Goal: Task Accomplishment & Management: Complete application form

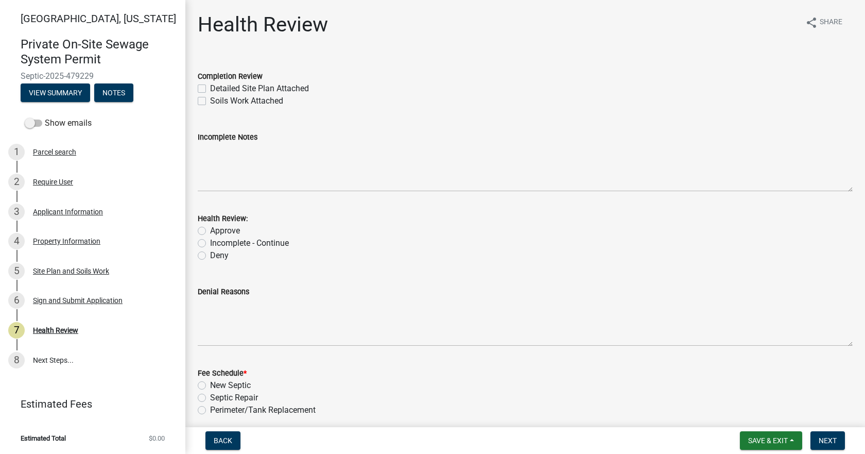
click at [210, 86] on label "Detailed Site Plan Attached" at bounding box center [259, 88] width 99 height 12
click at [210, 86] on input "Detailed Site Plan Attached" at bounding box center [213, 85] width 7 height 7
checkbox input "true"
checkbox input "false"
click at [201, 235] on div "Approve" at bounding box center [525, 231] width 655 height 12
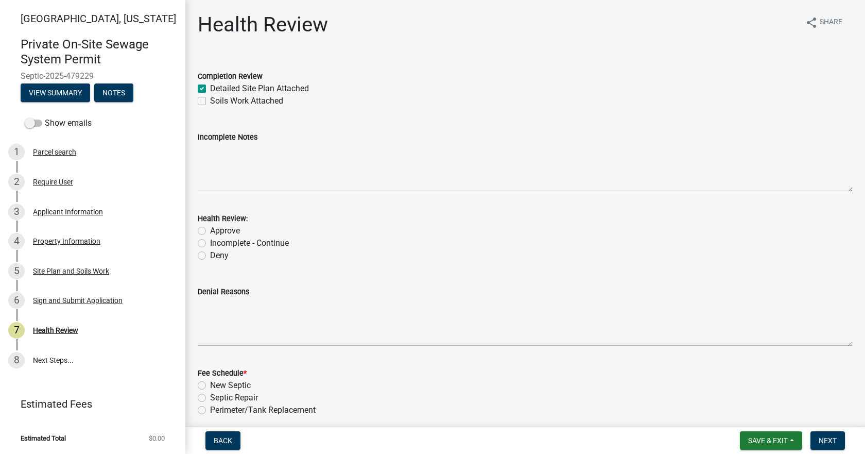
click at [210, 232] on label "Approve" at bounding box center [225, 231] width 30 height 12
click at [210, 231] on input "Approve" at bounding box center [213, 228] width 7 height 7
radio input "true"
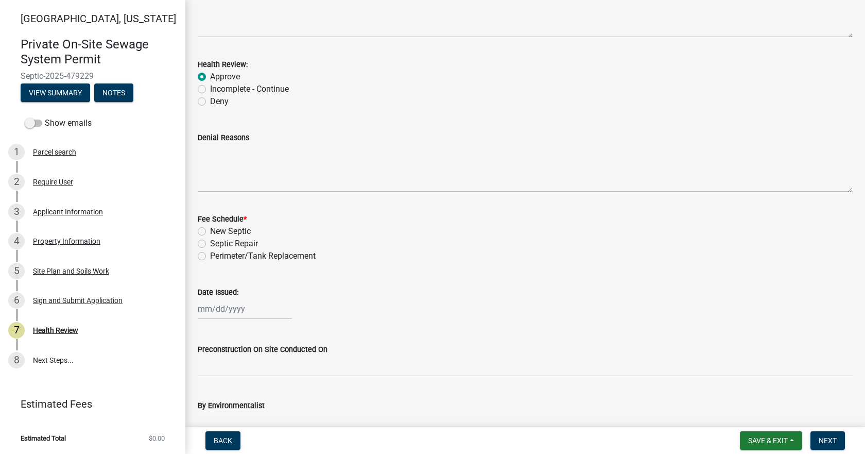
scroll to position [155, 0]
click at [210, 242] on label "Septic Repair" at bounding box center [234, 243] width 48 height 12
click at [210, 242] on input "Septic Repair" at bounding box center [213, 240] width 7 height 7
radio input "true"
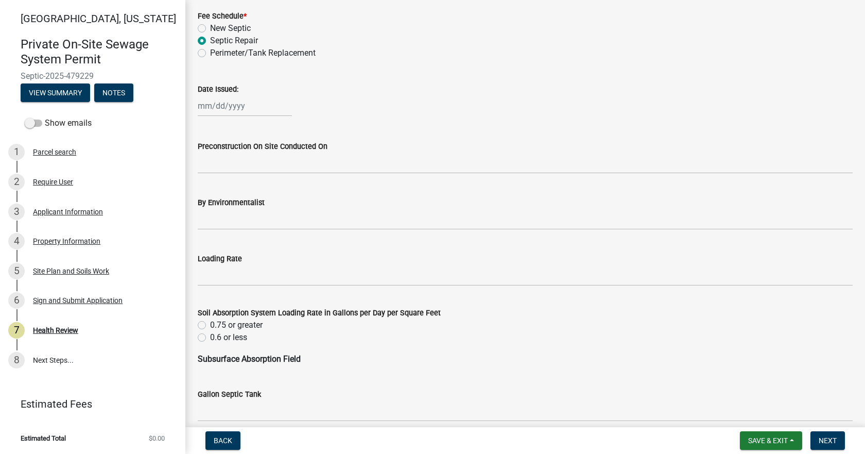
scroll to position [361, 0]
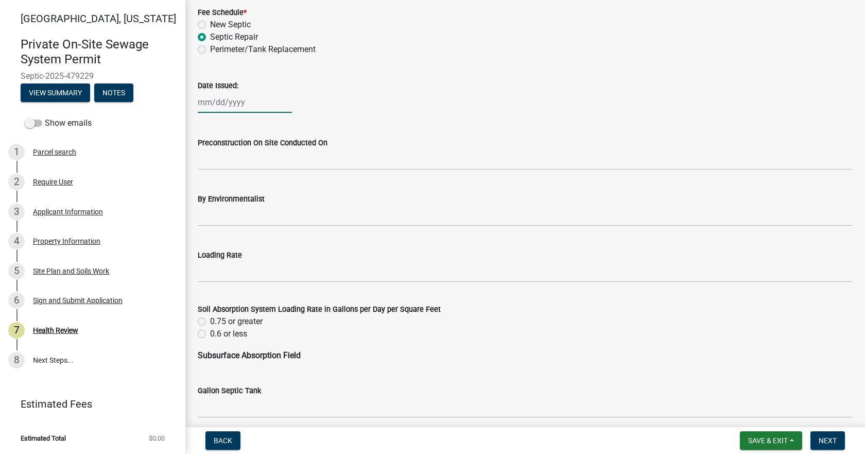
click at [223, 105] on div at bounding box center [245, 102] width 94 height 21
select select "9"
select select "2025"
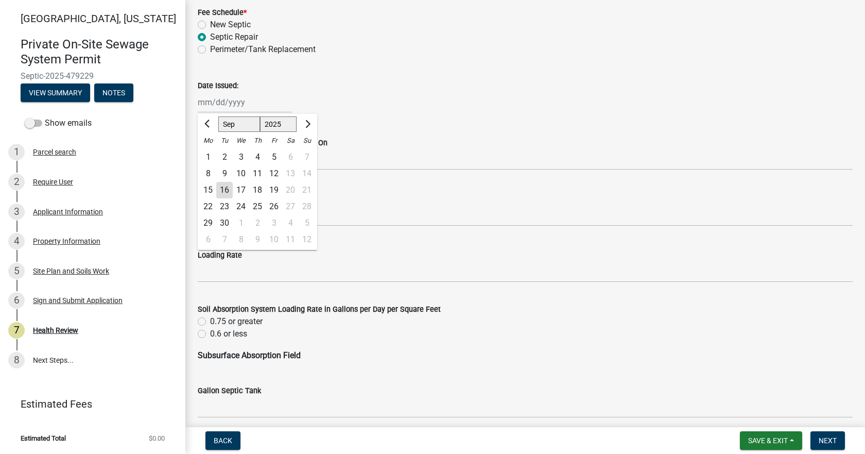
click at [225, 187] on div "16" at bounding box center [224, 190] width 16 height 16
type input "[DATE]"
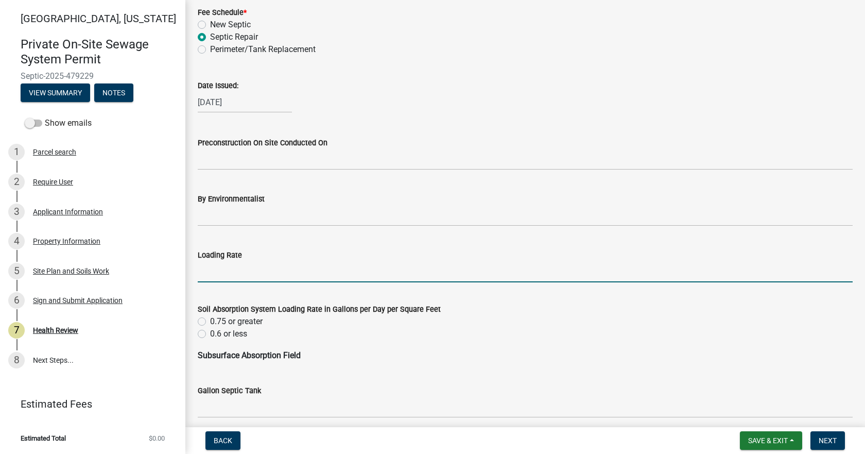
click at [233, 267] on input "Loading Rate" at bounding box center [525, 271] width 655 height 21
type input ".3"
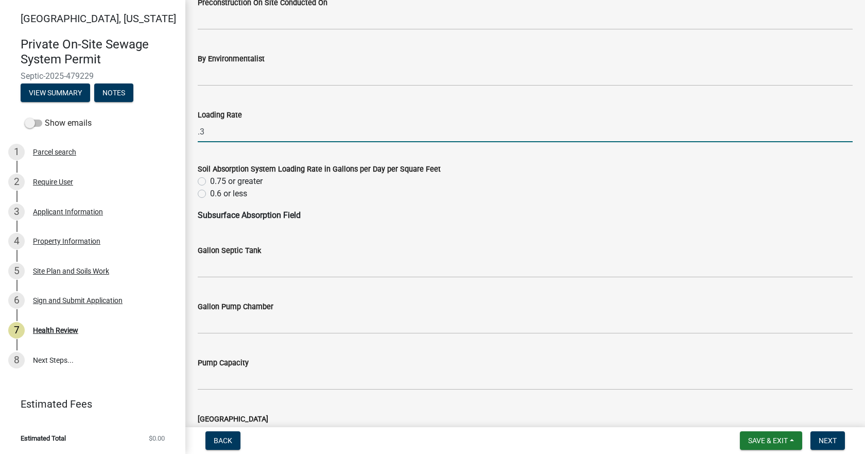
scroll to position [515, 0]
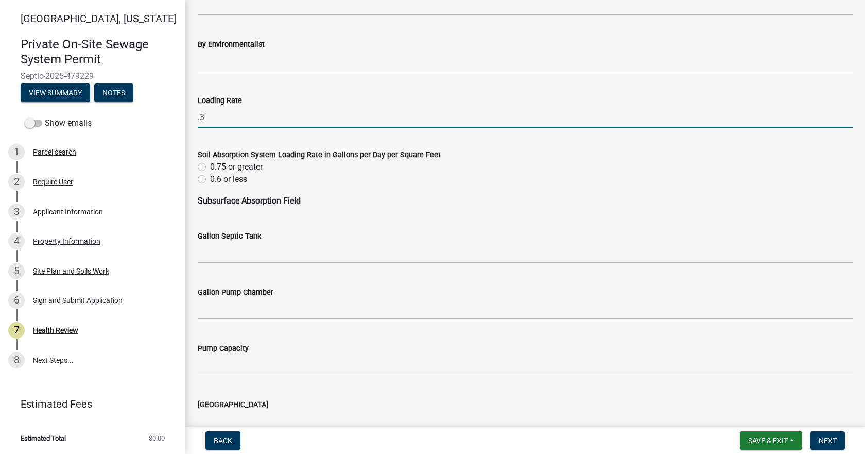
click at [210, 180] on label "0.6 or less" at bounding box center [228, 179] width 37 height 12
click at [210, 180] on input "0.6 or less" at bounding box center [213, 176] width 7 height 7
radio input "true"
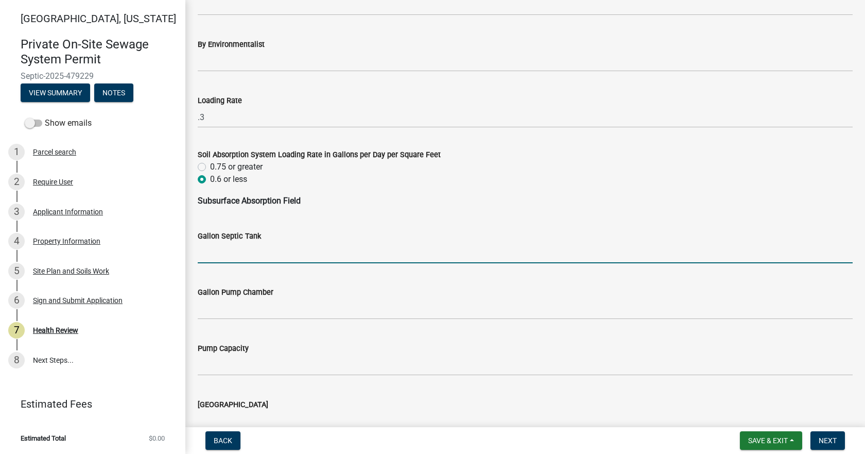
click at [274, 251] on input "Gallon Septic Tank" at bounding box center [525, 252] width 655 height 21
click at [220, 246] on input "Gallon Septic Tank" at bounding box center [525, 252] width 655 height 21
type input "Existing tank"
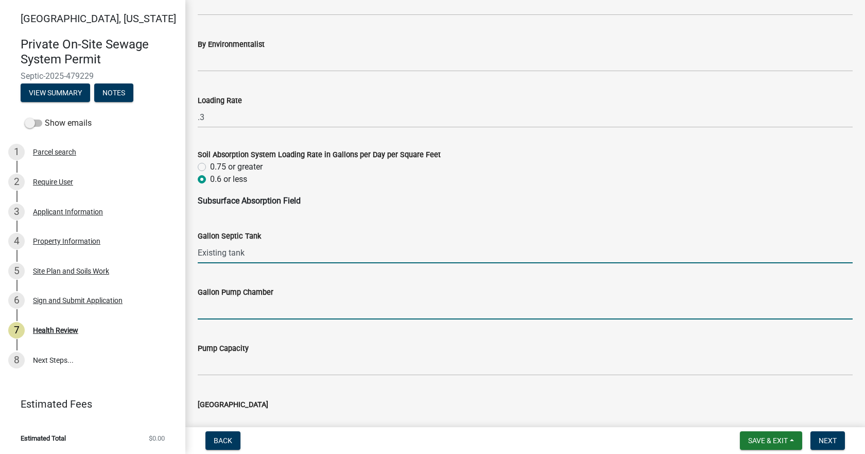
click at [257, 308] on input "Gallon Pump Chamber" at bounding box center [525, 308] width 655 height 21
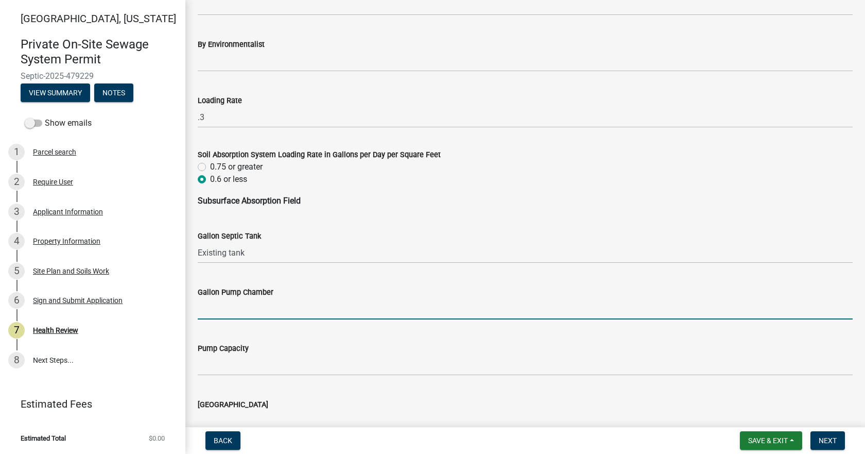
type input "1000"
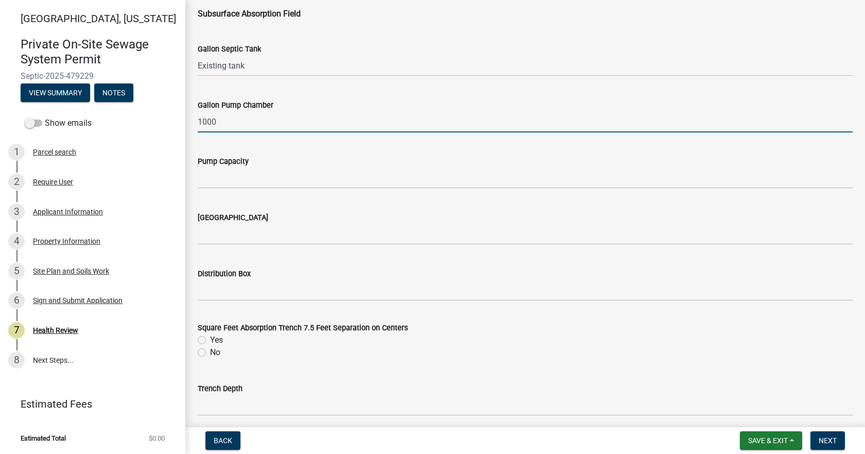
scroll to position [773, 0]
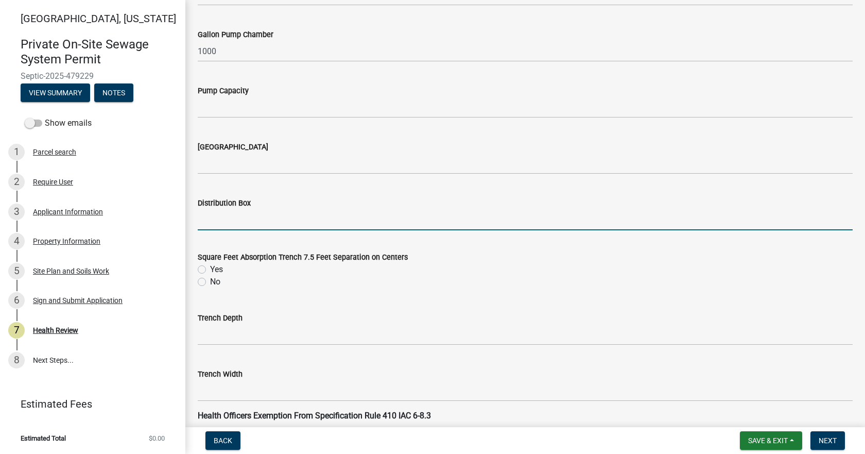
click at [242, 222] on input "Distribution Box" at bounding box center [525, 219] width 655 height 21
type input "Yes"
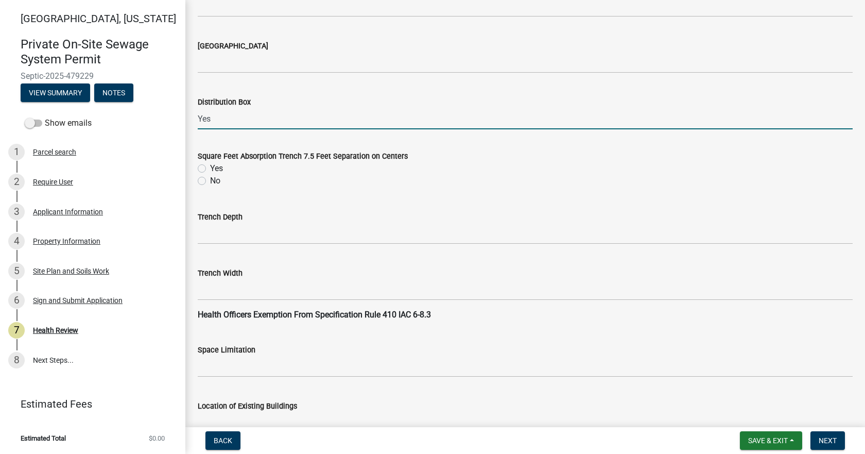
scroll to position [876, 0]
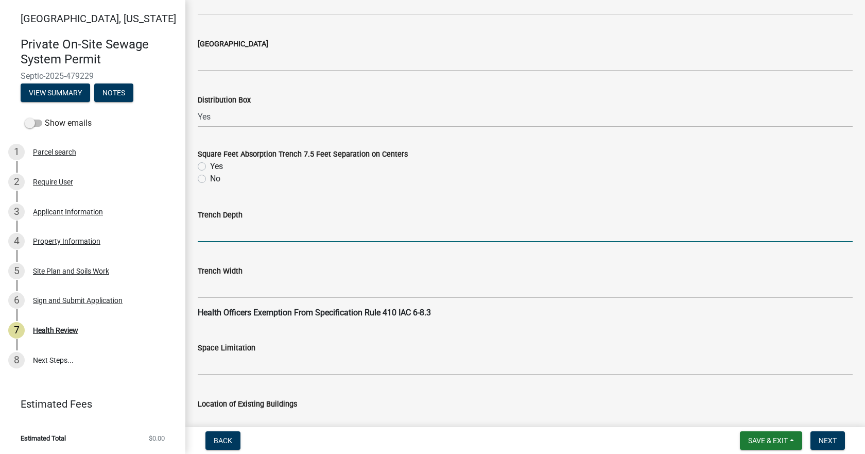
click at [207, 229] on input "Trench Depth" at bounding box center [525, 231] width 655 height 21
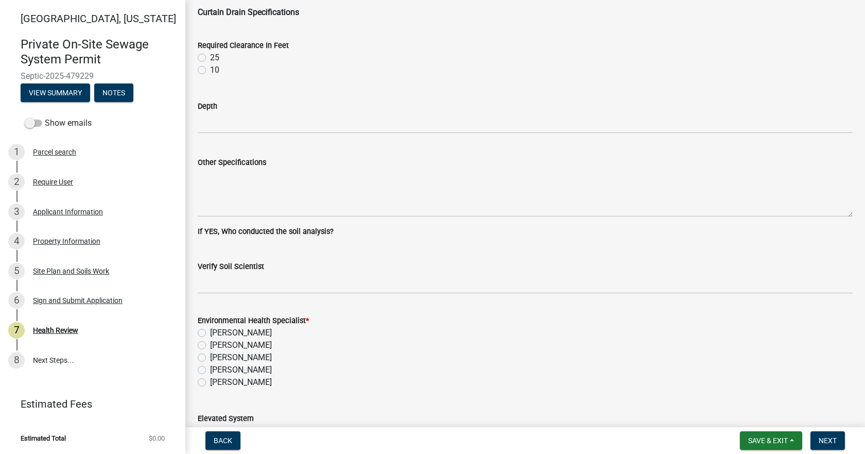
scroll to position [1442, 0]
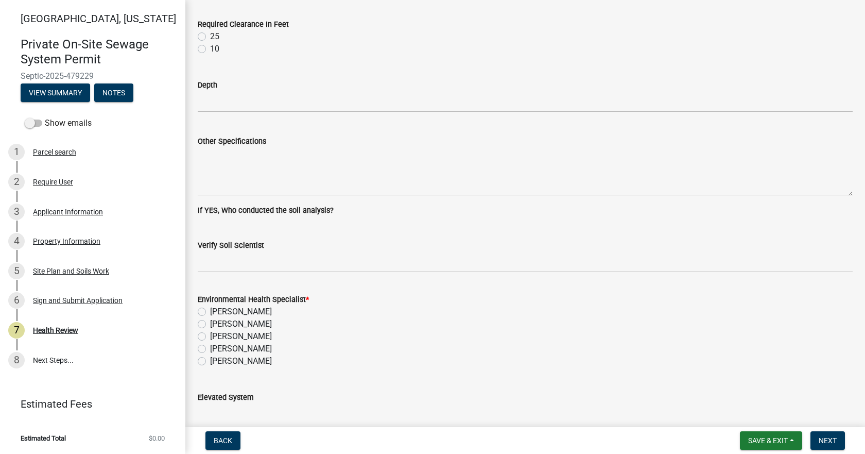
type input "12"-16""
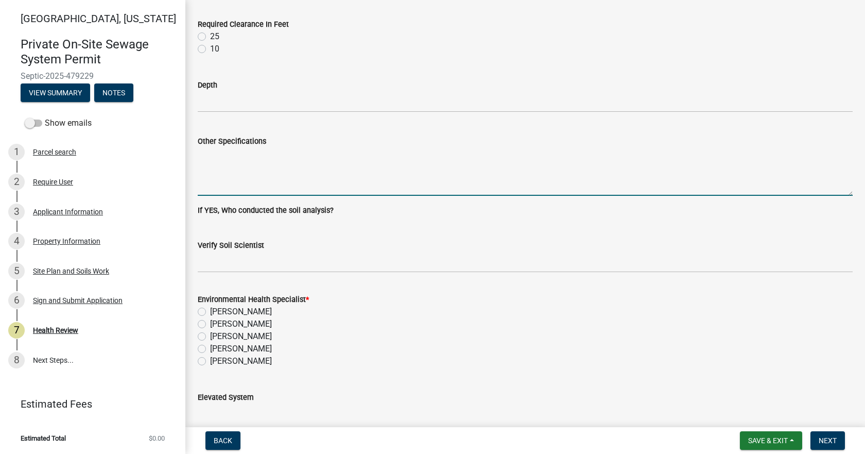
click at [222, 164] on textarea "Other Specifications" at bounding box center [525, 171] width 655 height 48
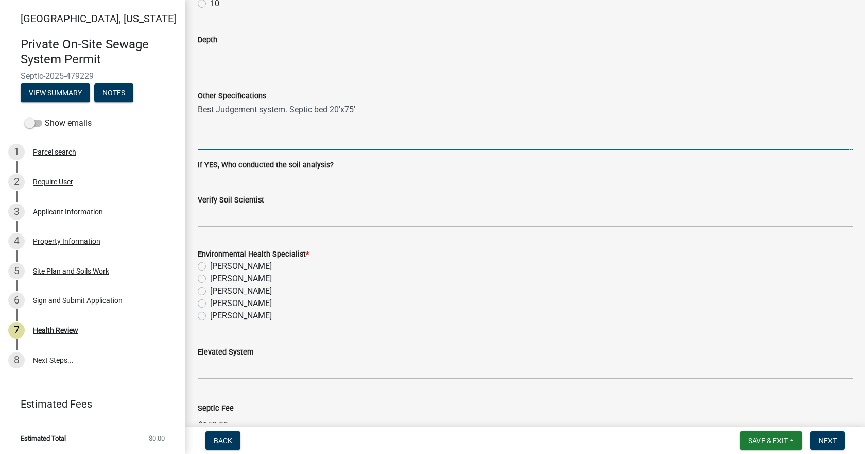
scroll to position [1545, 0]
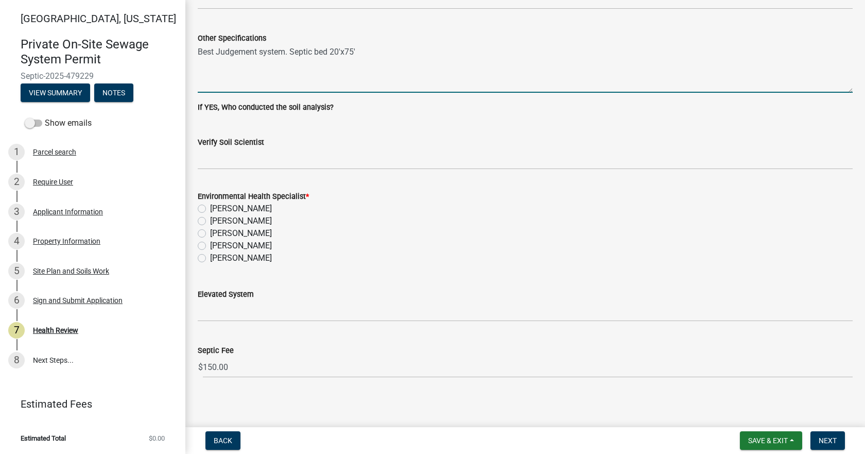
type textarea "Best Judgement system. Septic bed 20'x75'"
click at [210, 256] on label "[PERSON_NAME]" at bounding box center [241, 258] width 62 height 12
click at [210, 256] on input "[PERSON_NAME]" at bounding box center [213, 255] width 7 height 7
radio input "true"
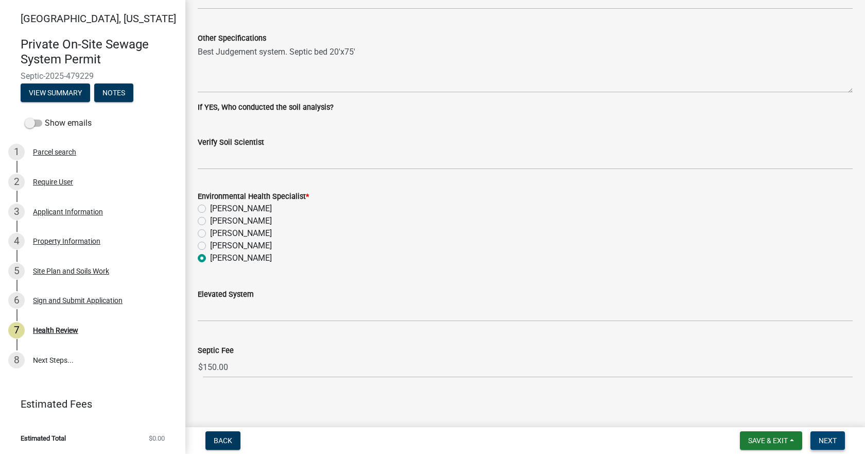
click at [820, 440] on span "Next" at bounding box center [828, 440] width 18 height 8
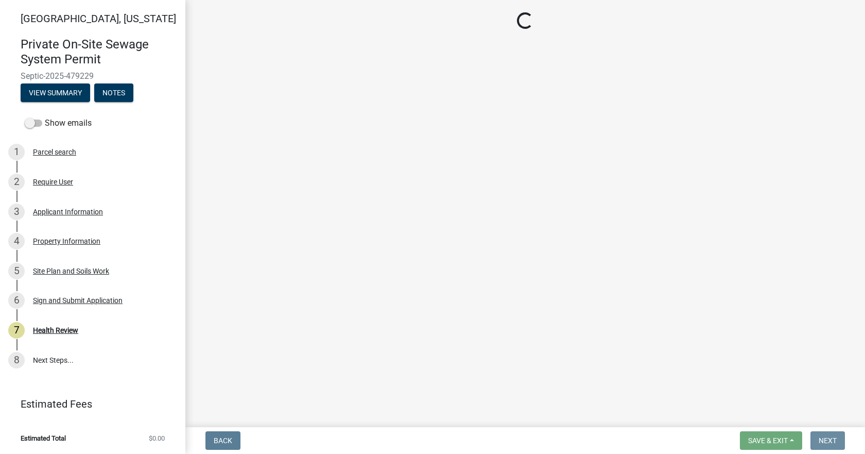
scroll to position [0, 0]
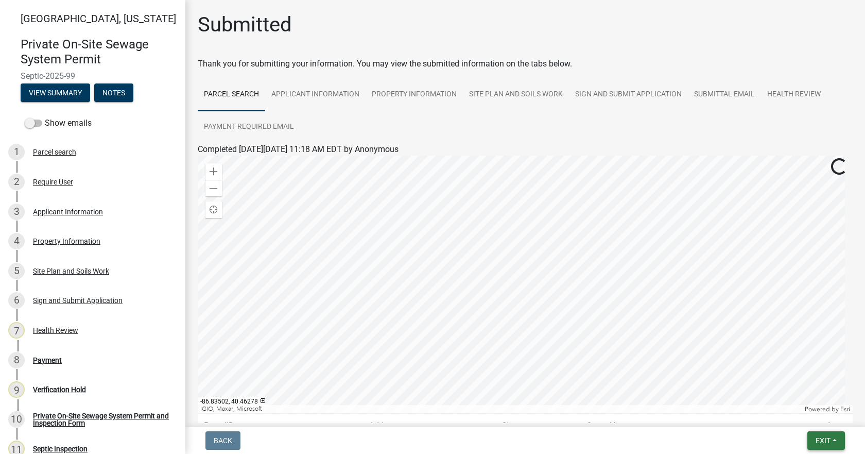
click at [829, 443] on span "Exit" at bounding box center [823, 440] width 15 height 8
click at [795, 388] on button "Save" at bounding box center [804, 389] width 82 height 25
